Goal: Information Seeking & Learning: Learn about a topic

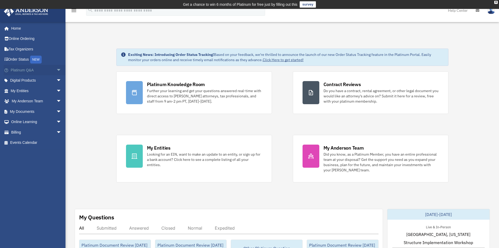
click at [44, 68] on link "Platinum Q&A arrow_drop_down" at bounding box center [37, 70] width 66 height 10
click at [48, 81] on link "Digital Products arrow_drop_down" at bounding box center [37, 80] width 66 height 10
click at [56, 80] on span "arrow_drop_down" at bounding box center [61, 80] width 10 height 11
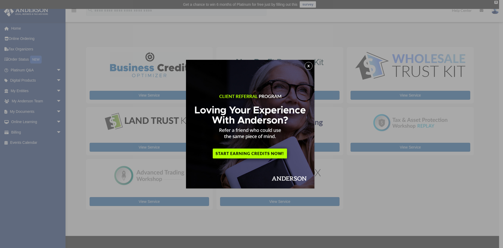
click at [309, 63] on button "x" at bounding box center [309, 66] width 8 height 8
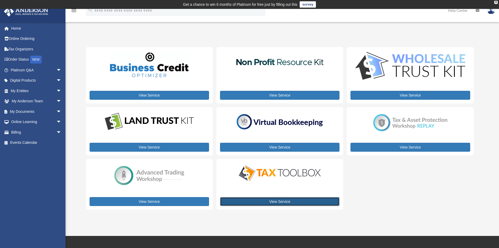
click at [293, 199] on link "View Service" at bounding box center [279, 201] width 119 height 9
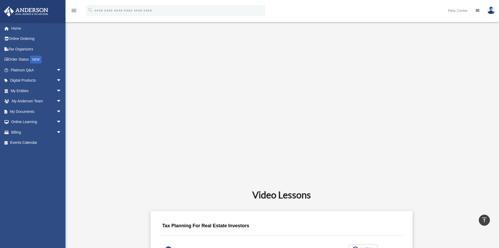
scroll to position [131, 0]
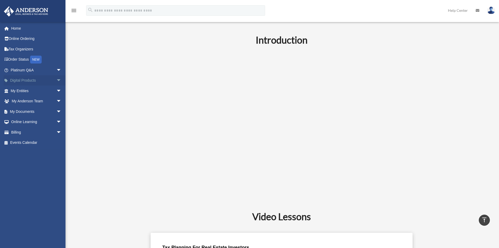
click at [30, 81] on link "Digital Products arrow_drop_down" at bounding box center [37, 80] width 66 height 10
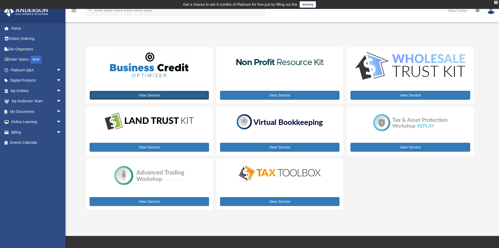
click at [162, 95] on link "View Service" at bounding box center [149, 95] width 119 height 9
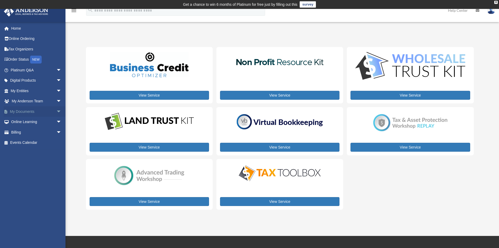
click at [28, 112] on link "My Documents arrow_drop_down" at bounding box center [37, 111] width 66 height 10
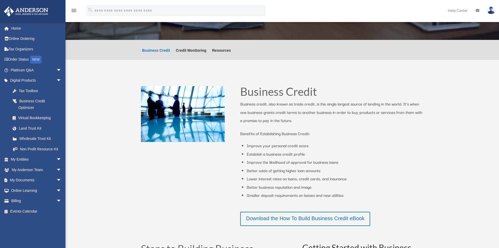
scroll to position [105, 0]
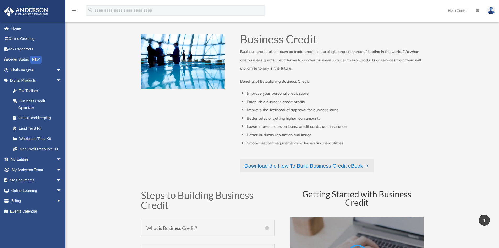
click at [311, 162] on link "Download the How To Build Business Credit eBook" at bounding box center [307, 165] width 134 height 13
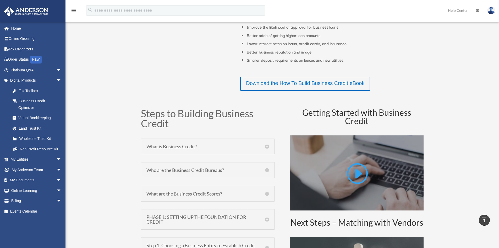
scroll to position [262, 0]
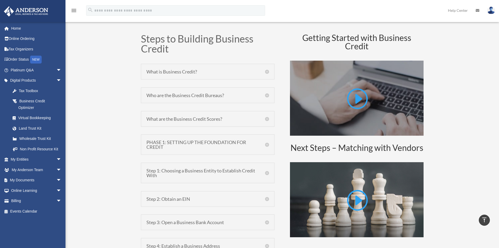
click at [196, 99] on div "Who are the Business Credit Bureaus? There are three major business credit bure…" at bounding box center [208, 95] width 134 height 16
click at [264, 94] on h5 "Who are the Business Credit Bureaus?" at bounding box center [207, 95] width 123 height 5
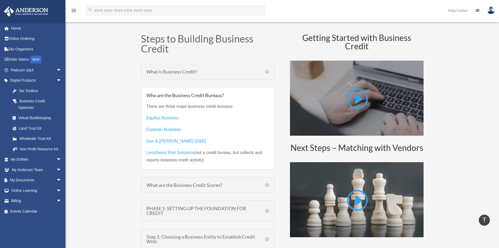
drag, startPoint x: 264, startPoint y: 94, endPoint x: 120, endPoint y: 85, distance: 144.3
click at [120, 85] on div "Business Credit Business credit, also known as trade credit, is the single larg…" at bounding box center [282, 185] width 434 height 671
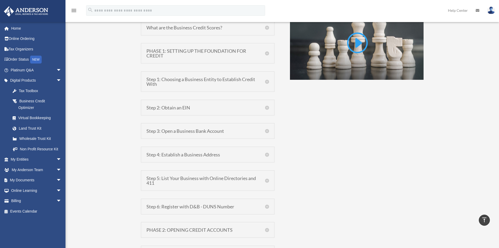
scroll to position [445, 0]
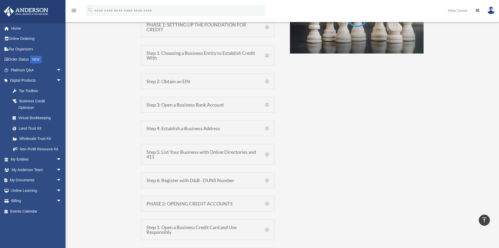
click at [251, 179] on h5 "Step 6: Register with D&B - DUNS Number" at bounding box center [207, 180] width 123 height 5
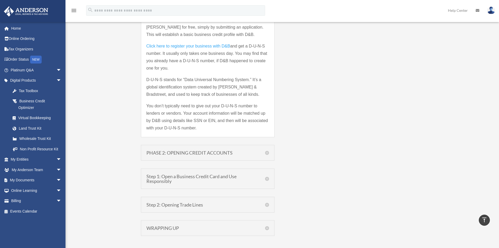
scroll to position [615, 0]
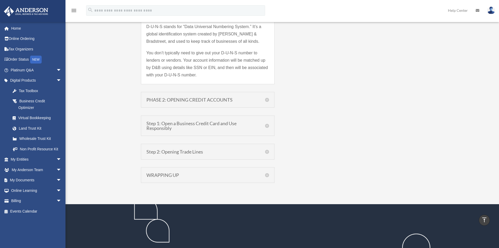
click at [259, 129] on h5 "Step 1: Open a Business Credit Card and Use Responsibly" at bounding box center [207, 125] width 123 height 9
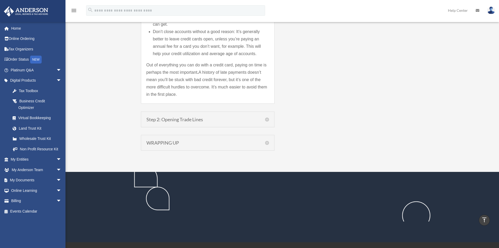
scroll to position [873, 0]
click at [227, 116] on div "Step 2: Opening Trade Lines Step 2: Establish Trade Lines with Vendors, Supplie…" at bounding box center [208, 119] width 134 height 16
click at [270, 118] on div "Step 2: Opening Trade Lines Step 2: Establish Trade Lines with Vendors, Supplie…" at bounding box center [208, 119] width 134 height 16
click at [266, 119] on h5 "Step 2: Opening Trade Lines" at bounding box center [207, 119] width 123 height 5
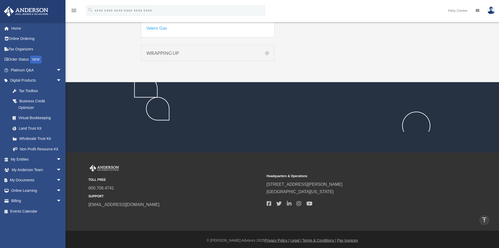
scroll to position [1217, 0]
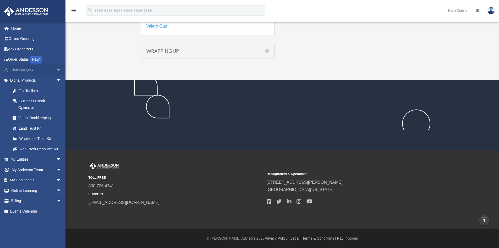
click at [29, 70] on link "Platinum Q&A arrow_drop_down" at bounding box center [37, 70] width 66 height 10
click at [56, 71] on span "arrow_drop_down" at bounding box center [61, 70] width 10 height 11
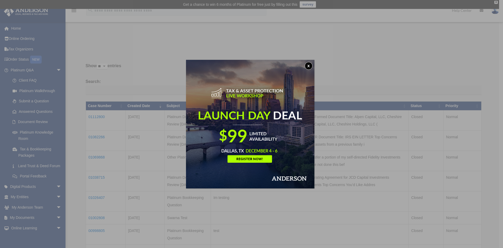
click at [310, 66] on button "x" at bounding box center [309, 66] width 8 height 8
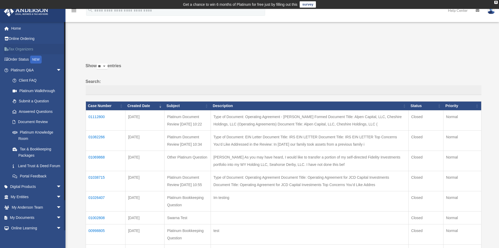
click at [17, 46] on link "Tax Organizers" at bounding box center [37, 49] width 66 height 10
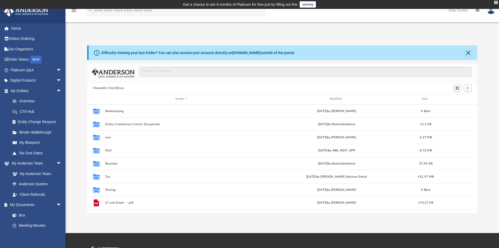
scroll to position [115, 386]
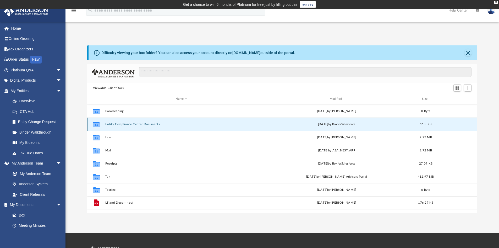
click at [133, 125] on button "Entity Compliance Center Documents" at bounding box center [181, 123] width 153 height 3
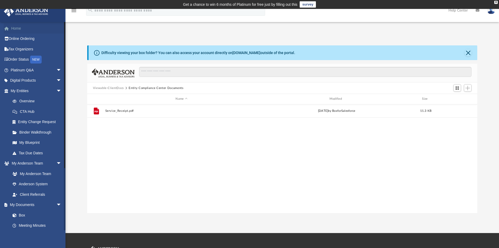
click at [14, 26] on link "Home" at bounding box center [37, 28] width 66 height 10
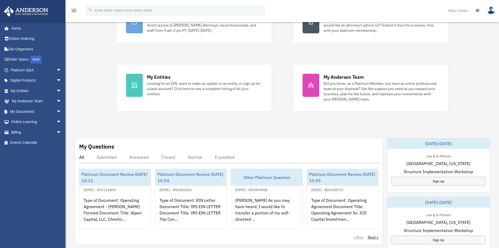
scroll to position [79, 0]
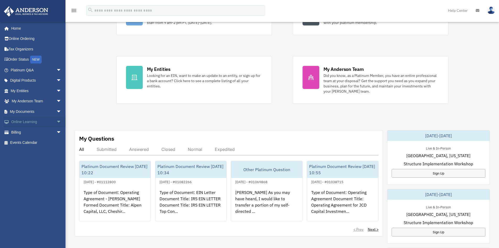
click at [16, 119] on link "Online Learning arrow_drop_down" at bounding box center [37, 122] width 66 height 10
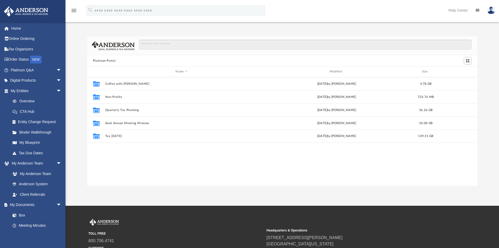
scroll to position [115, 386]
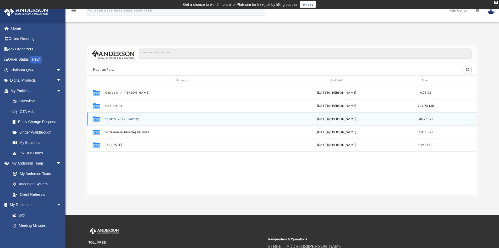
click at [127, 117] on button "Quarterly Tax Planning" at bounding box center [181, 118] width 153 height 3
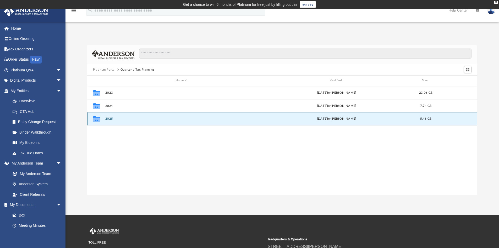
click at [108, 117] on button "2025" at bounding box center [181, 118] width 153 height 3
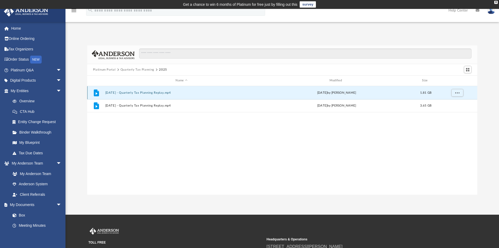
click at [142, 91] on button "[DATE] - Quarterly Tax Planning Replay.mp4" at bounding box center [181, 92] width 153 height 3
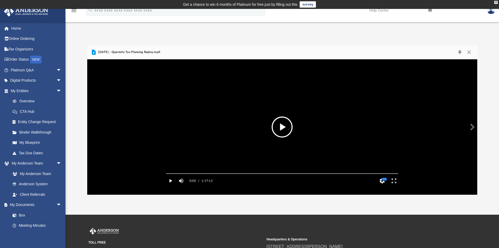
click at [285, 112] on video "File preview" at bounding box center [282, 127] width 240 height 120
click at [205, 114] on video "File preview" at bounding box center [282, 127] width 240 height 120
